Goal: Navigation & Orientation: Understand site structure

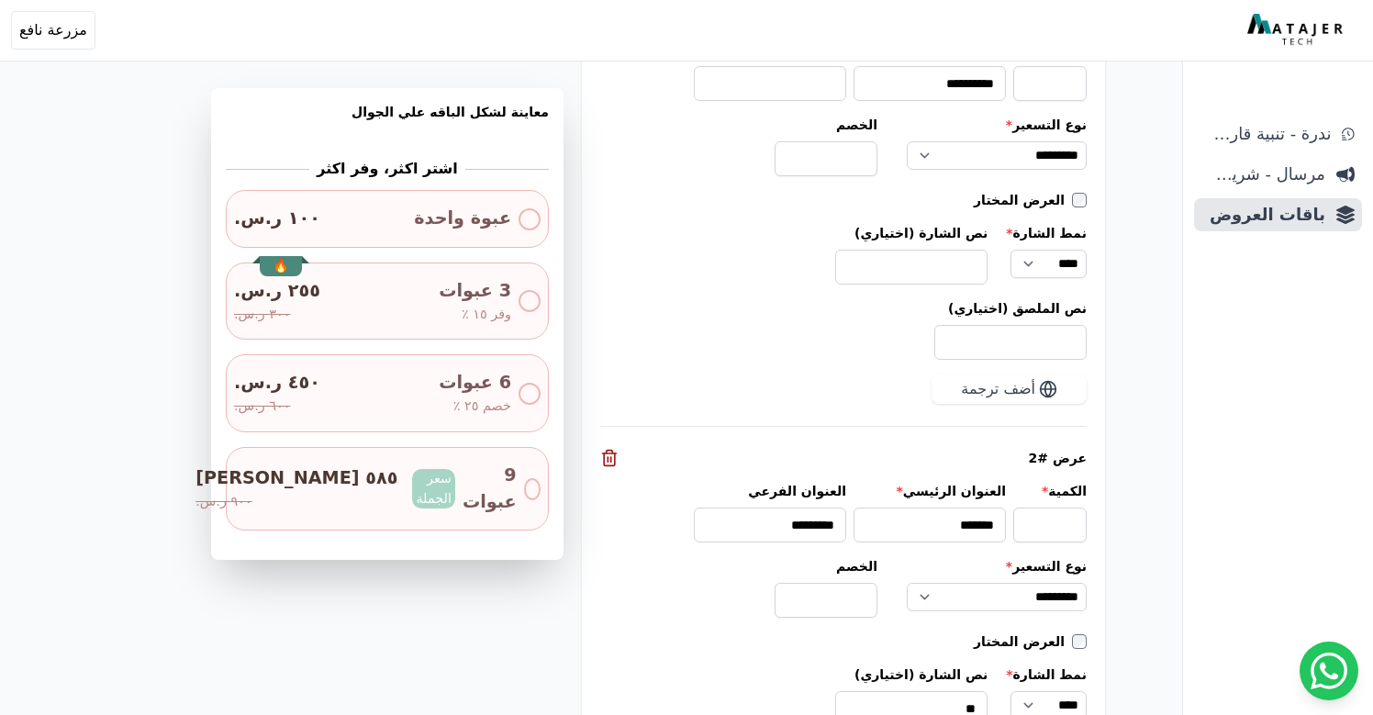
scroll to position [2000, 0]
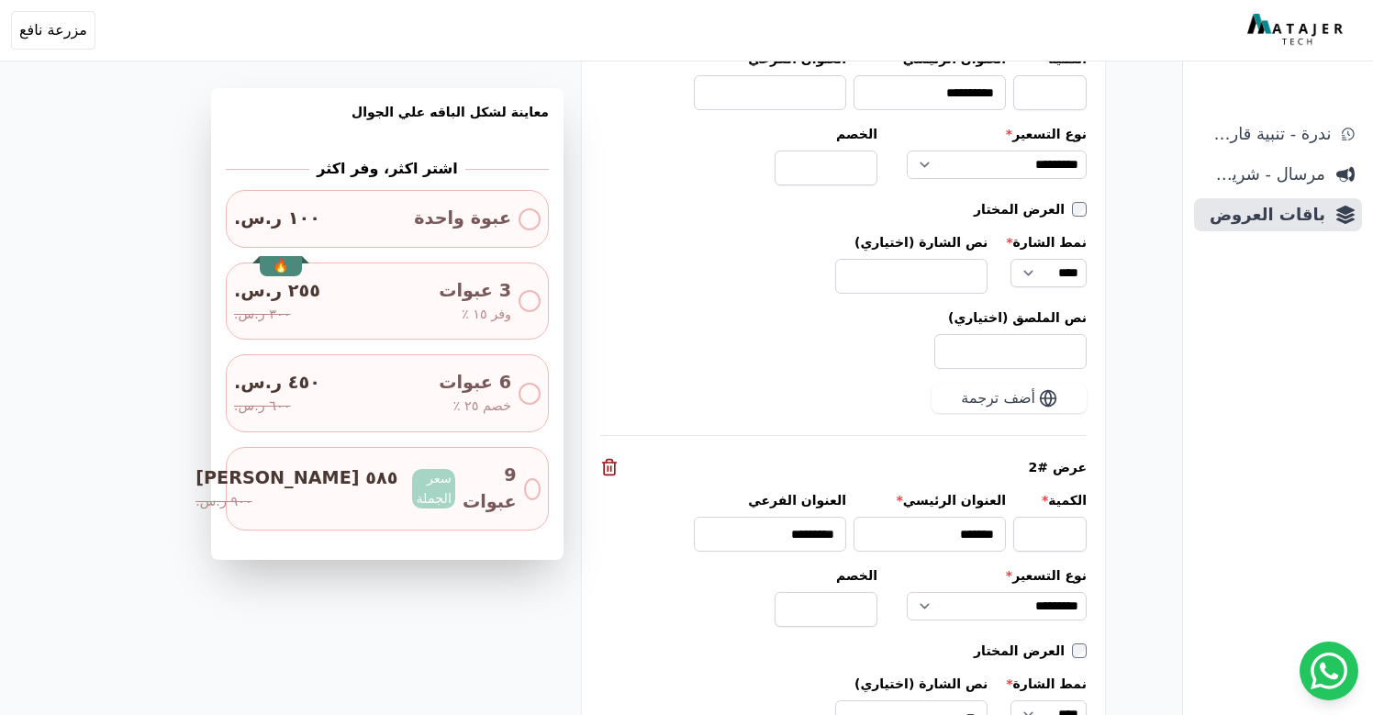
click at [745, 309] on label "نص الملصق (اختياري)" at bounding box center [843, 317] width 487 height 18
click at [935, 334] on input "نص الملصق (اختياري)" at bounding box center [1011, 351] width 152 height 35
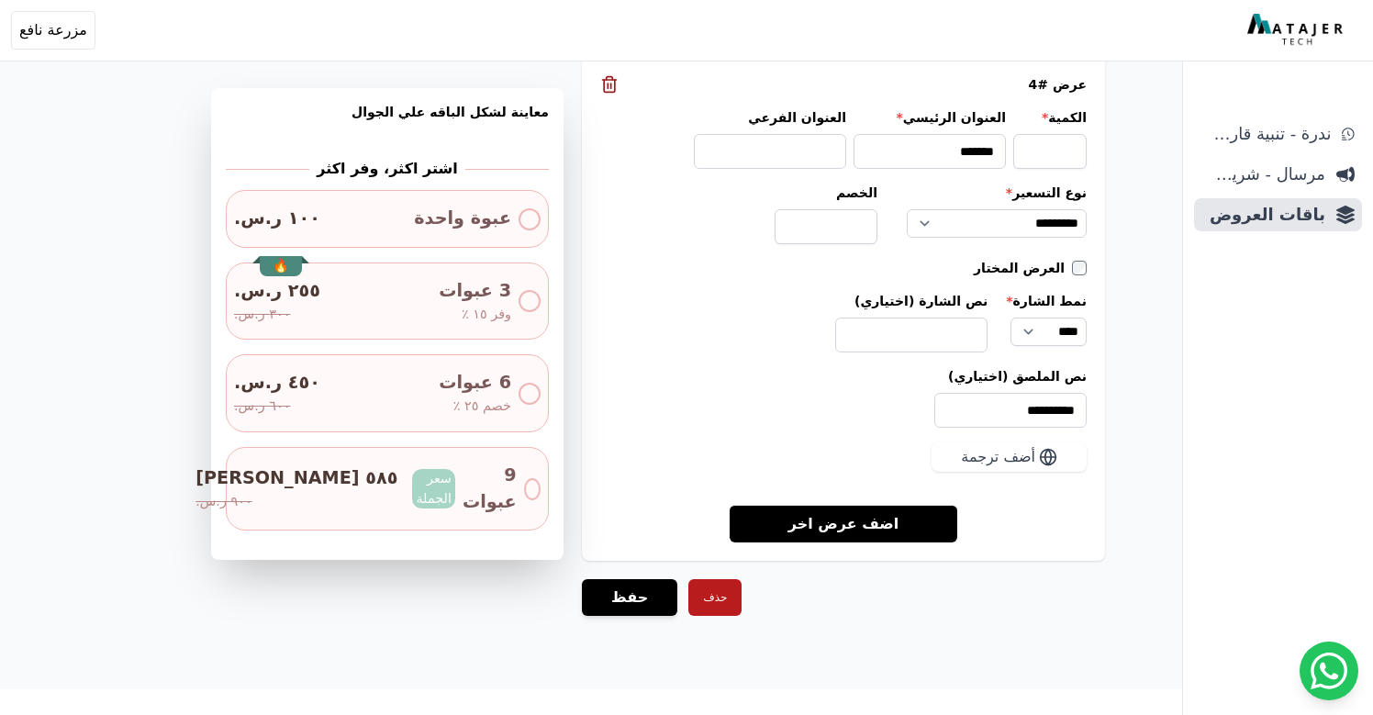
scroll to position [3278, 0]
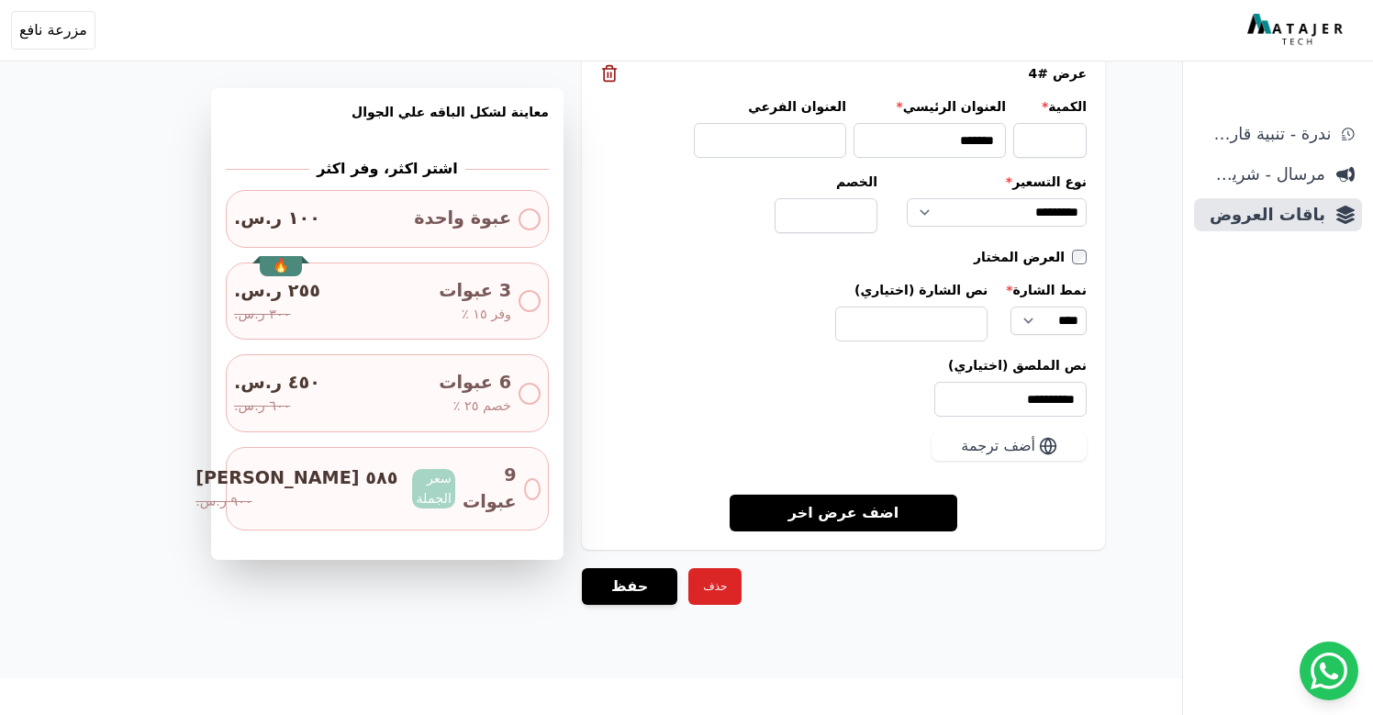
click at [706, 577] on button "حذف" at bounding box center [715, 586] width 53 height 37
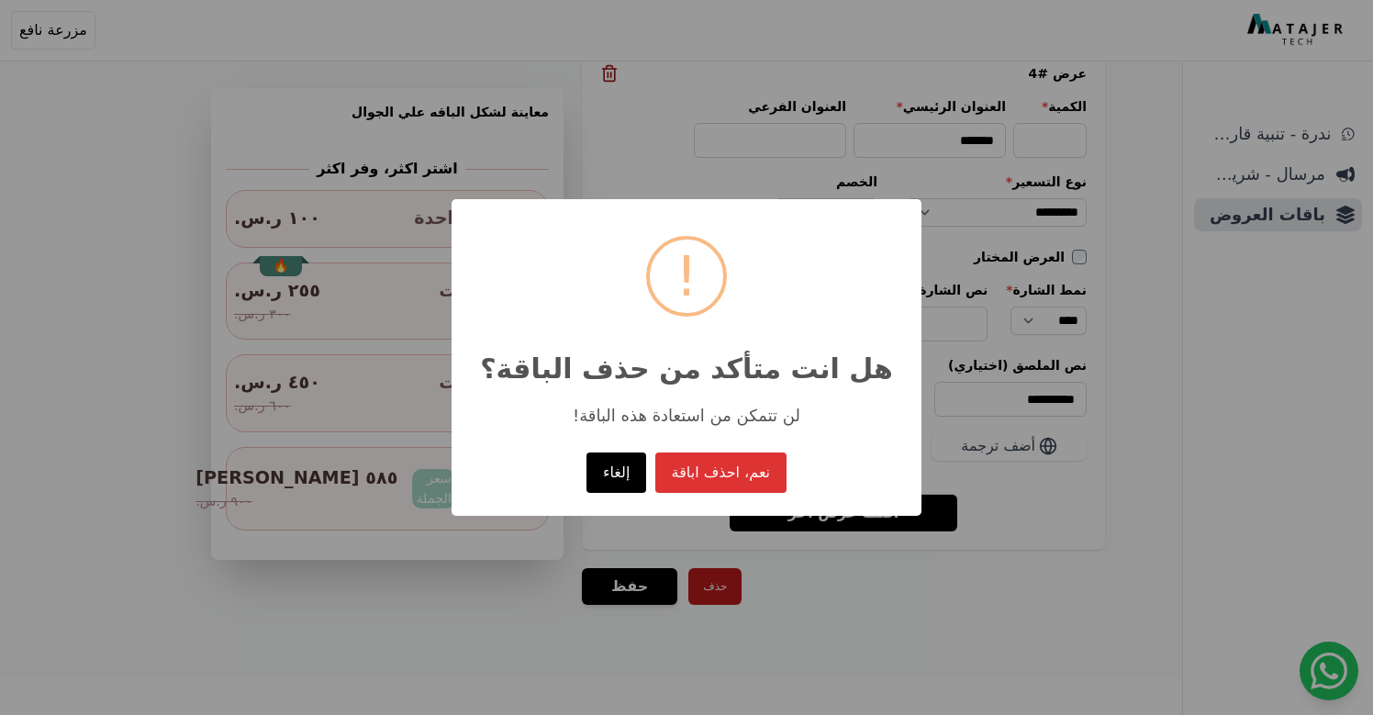
click at [621, 475] on button "إلغاء" at bounding box center [617, 473] width 60 height 40
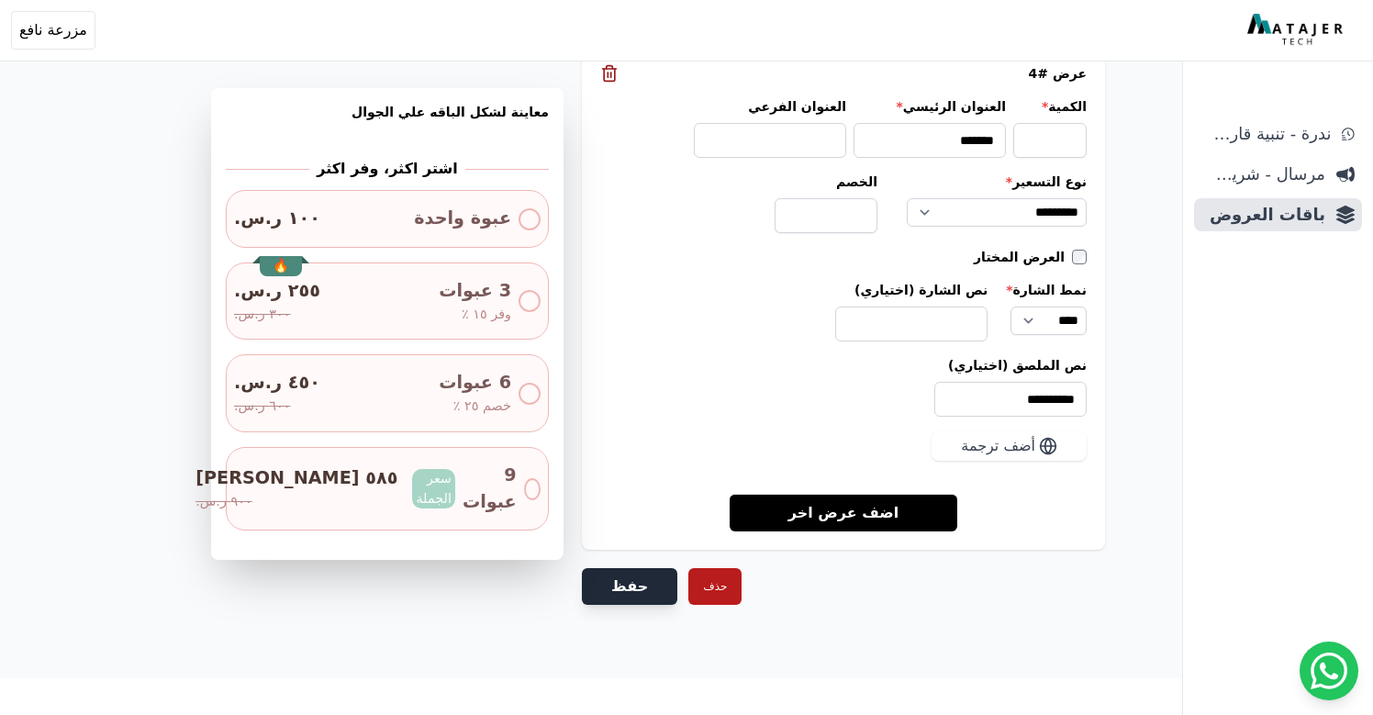
click at [634, 585] on button "حفظ" at bounding box center [629, 586] width 95 height 37
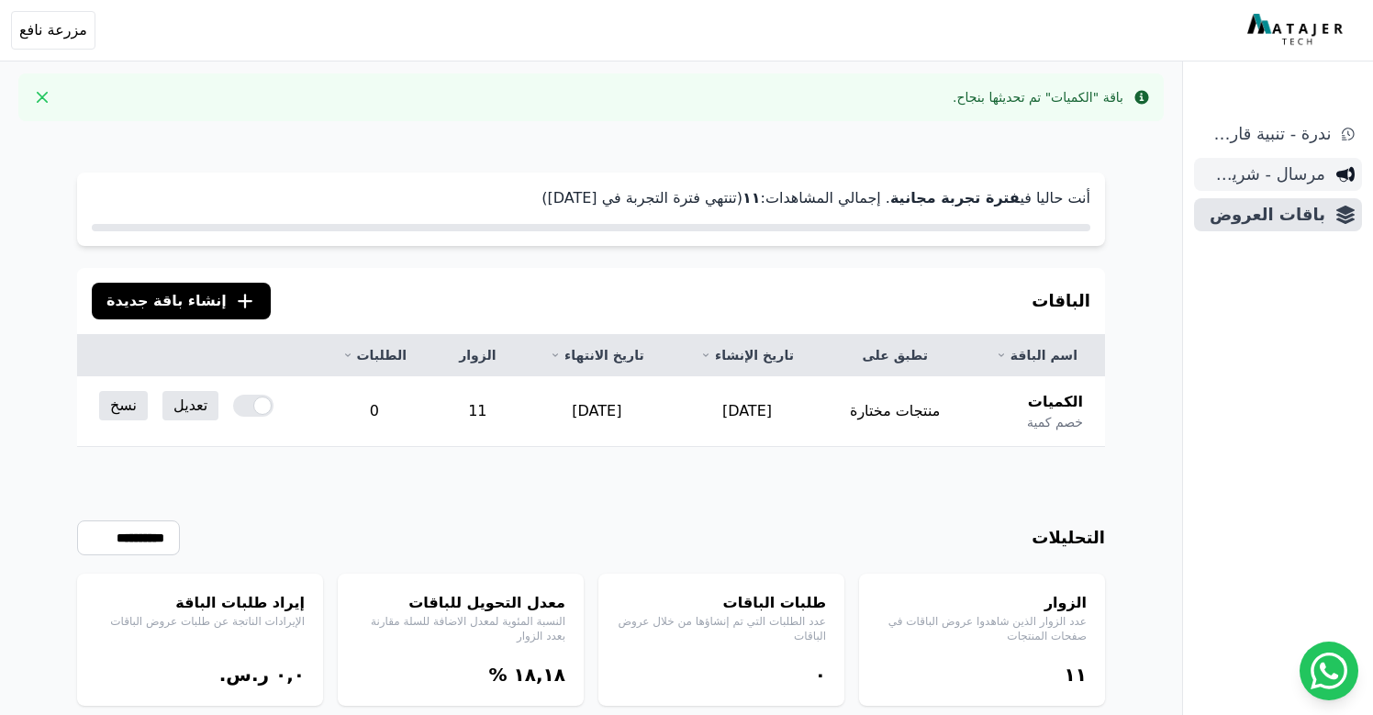
click at [1277, 181] on span "مرسال - شريط دعاية" at bounding box center [1264, 175] width 124 height 26
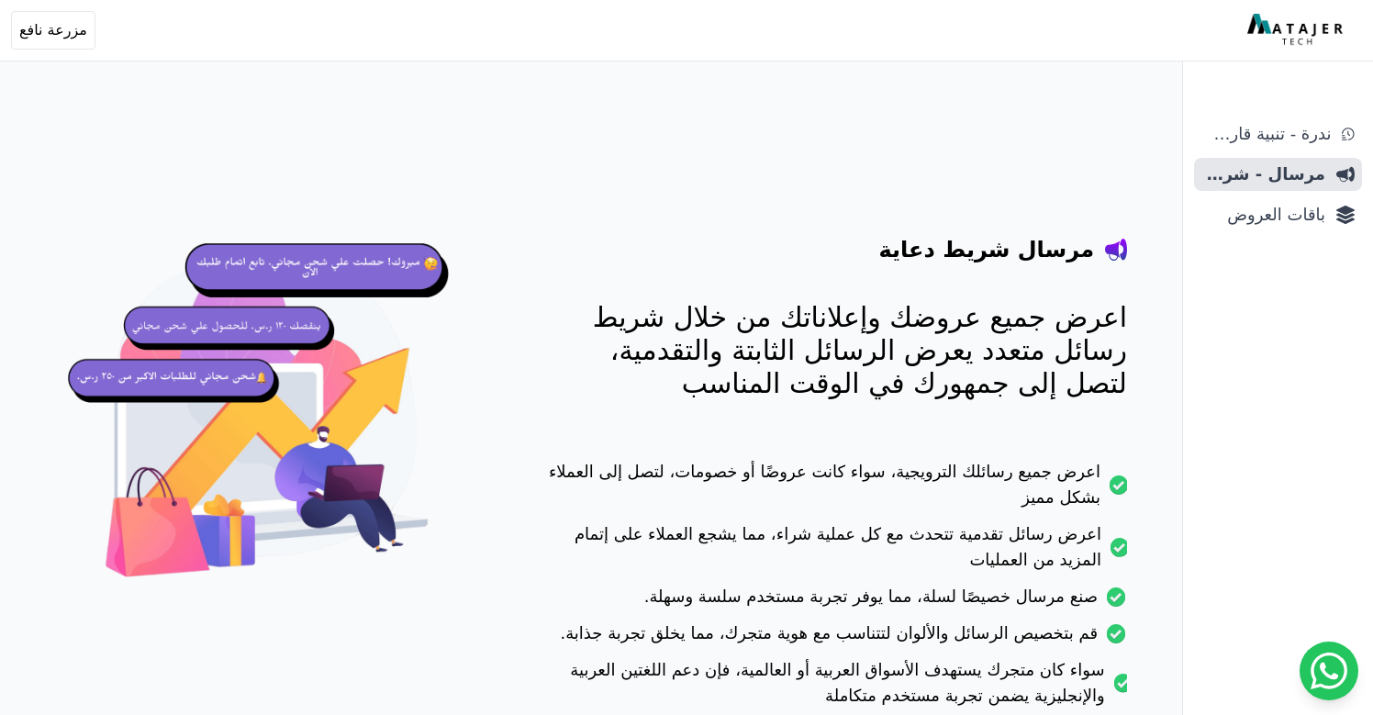
scroll to position [162, 0]
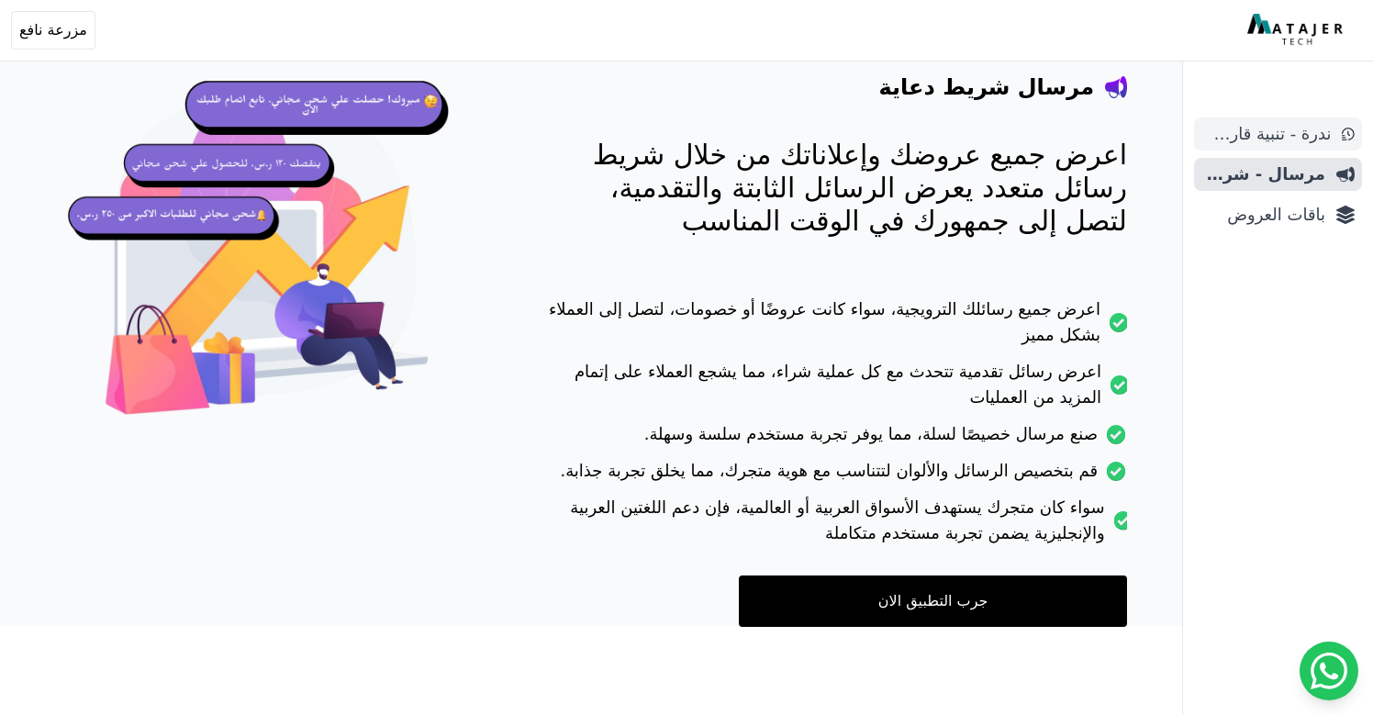
click at [1253, 130] on span "ندرة - تنبية قارب علي النفاذ" at bounding box center [1266, 134] width 129 height 26
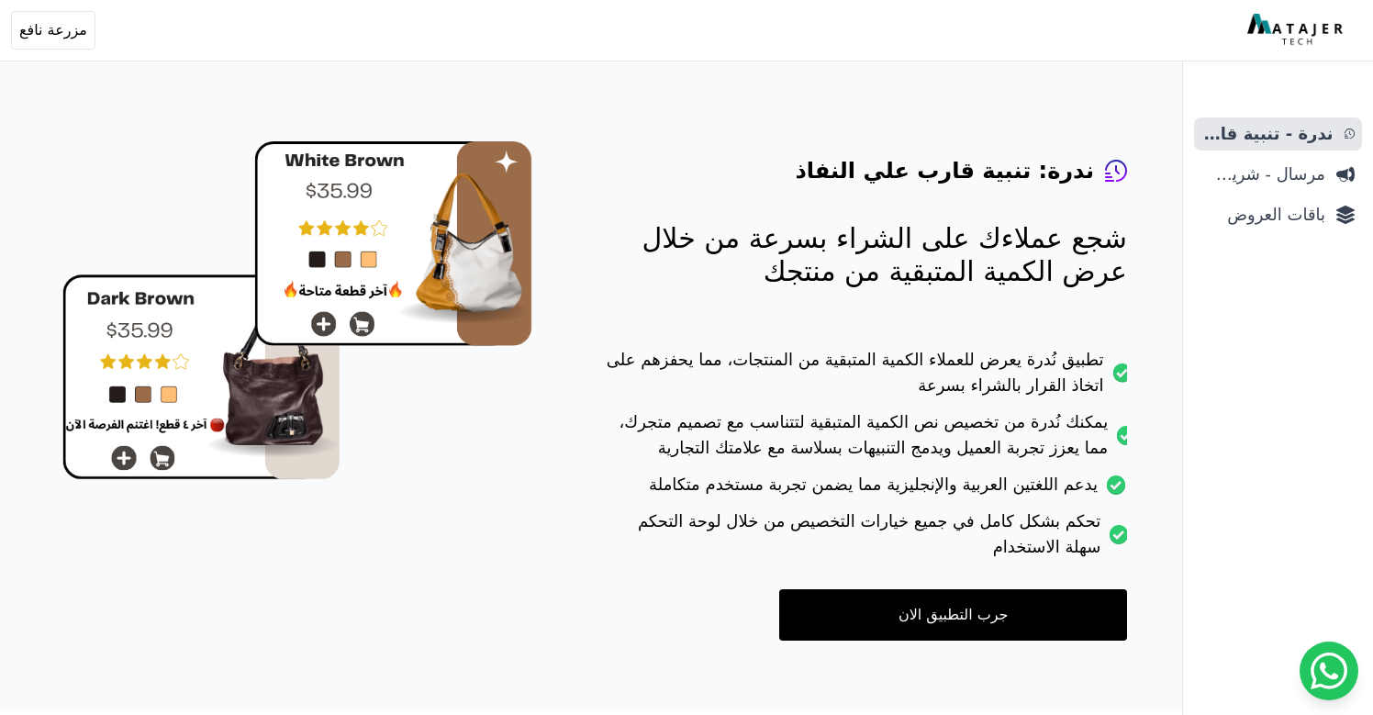
scroll to position [93, 0]
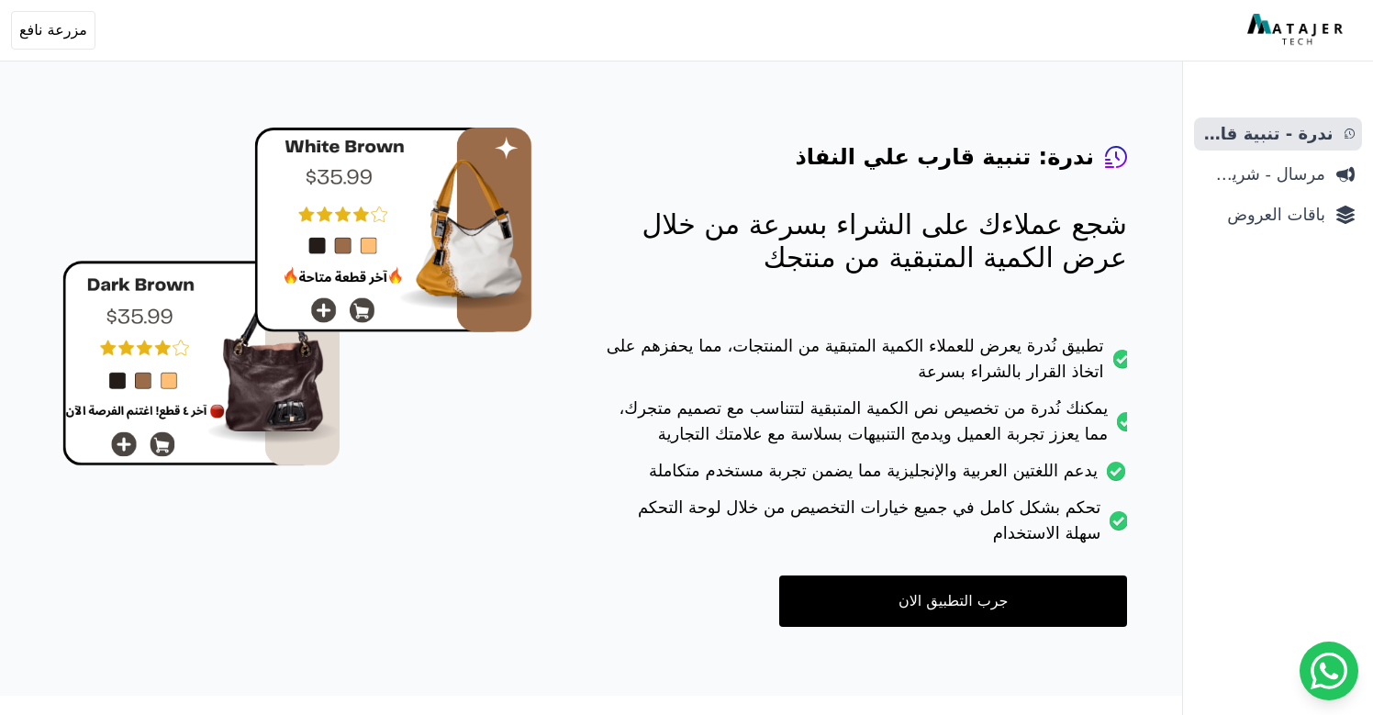
click at [883, 612] on link "جرب التطبيق الان" at bounding box center [953, 601] width 348 height 51
click at [1285, 181] on span "مرسال - شريط دعاية" at bounding box center [1264, 175] width 124 height 26
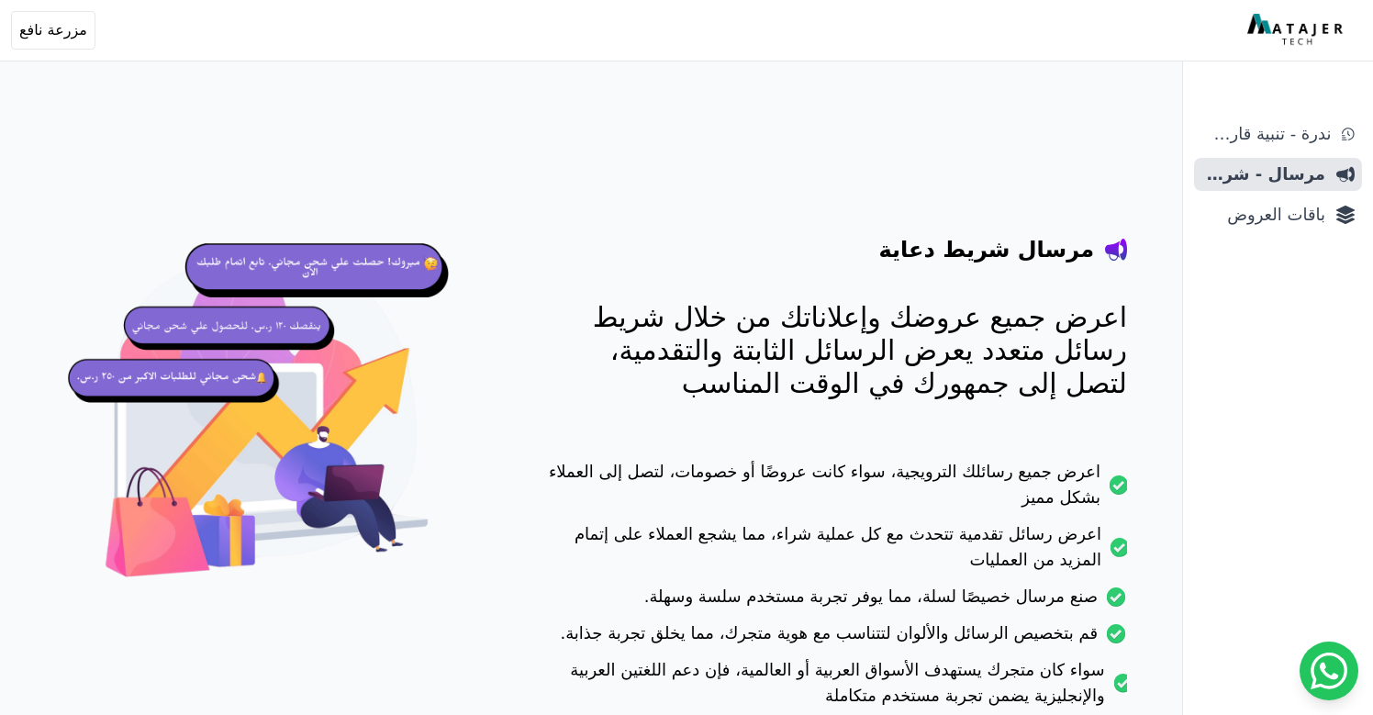
scroll to position [162, 0]
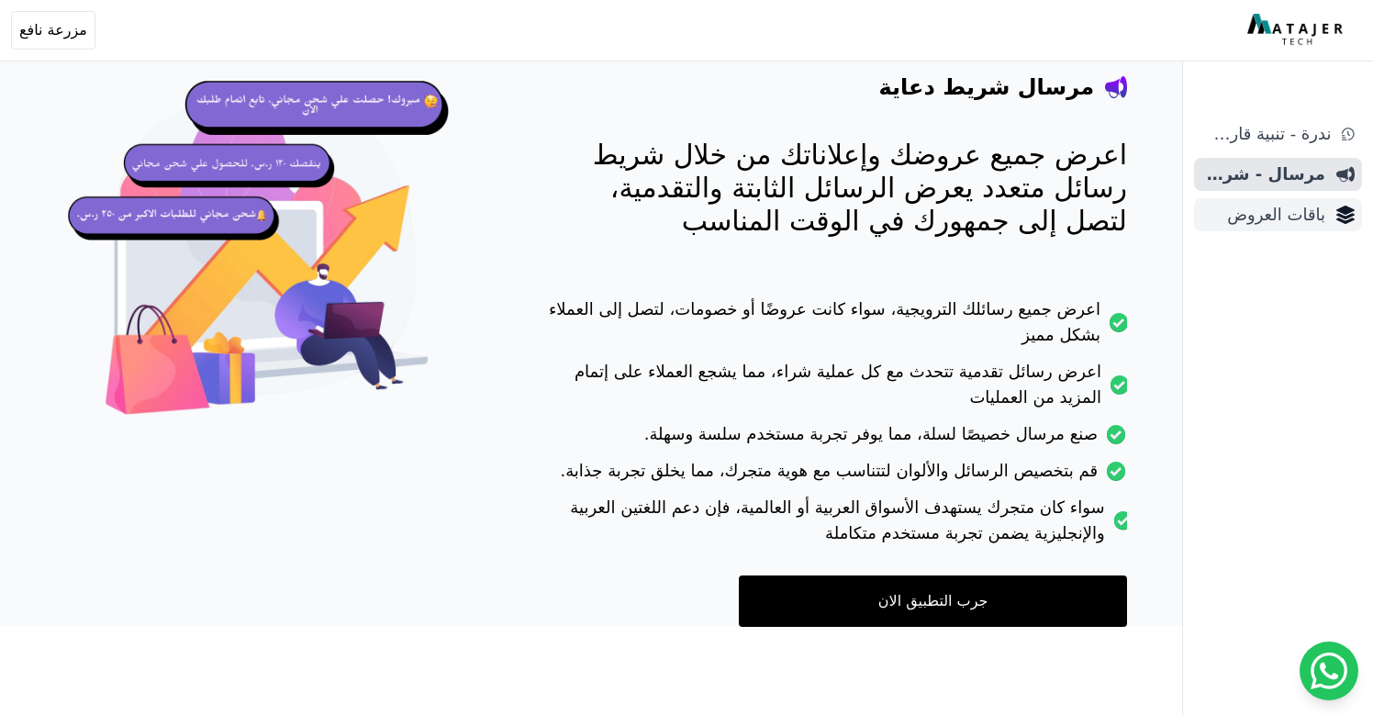
click at [1255, 226] on span "باقات العروض" at bounding box center [1264, 215] width 124 height 26
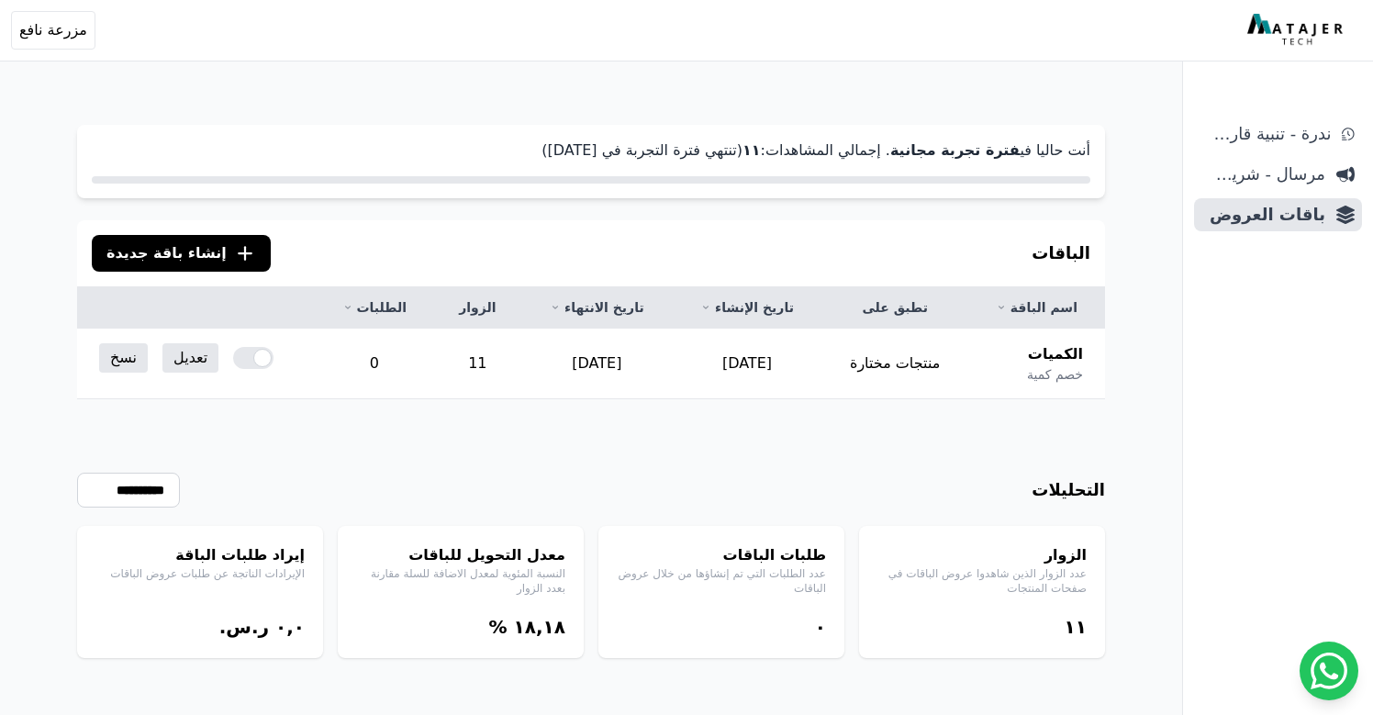
click at [210, 265] on button ".cls-1{fill:none;stroke:#fff;stroke-linecap:round;stroke-linejoin:round;stroke-…" at bounding box center [181, 253] width 179 height 37
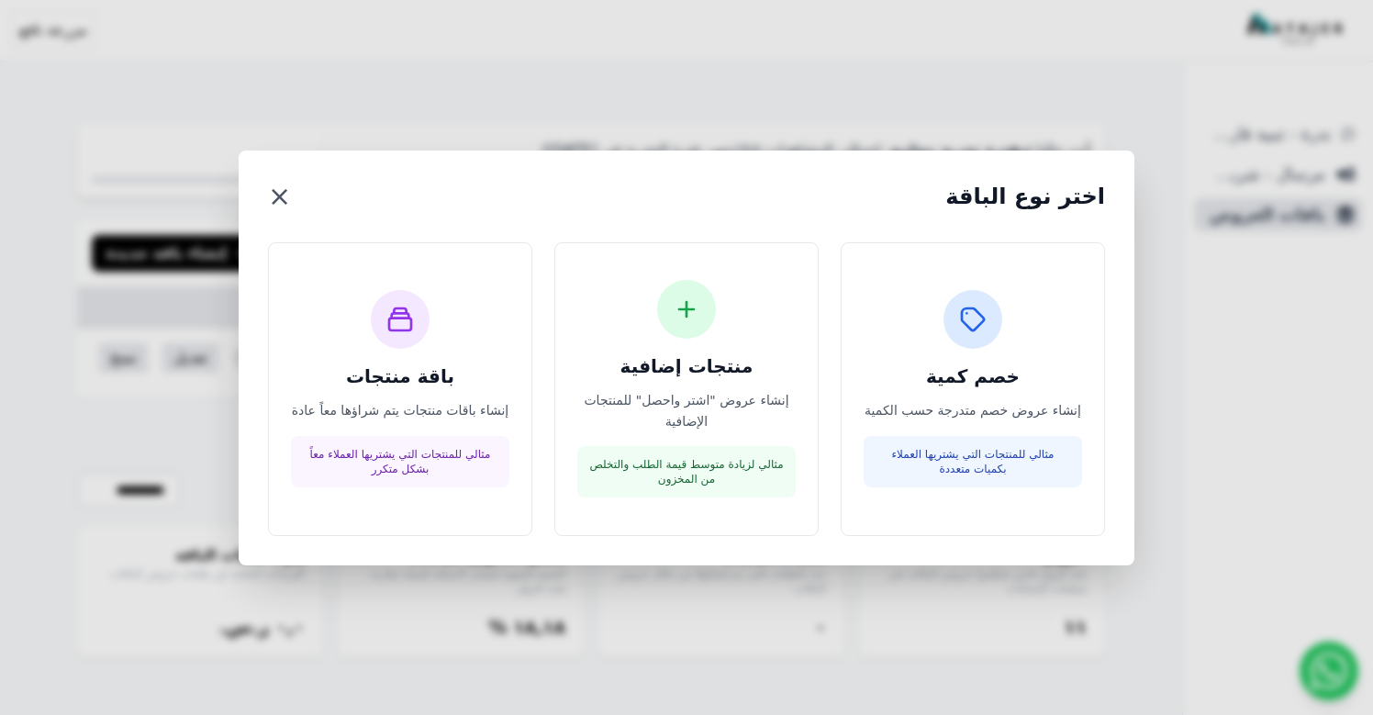
click at [277, 197] on button "×" at bounding box center [279, 196] width 23 height 33
